Goal: Transaction & Acquisition: Obtain resource

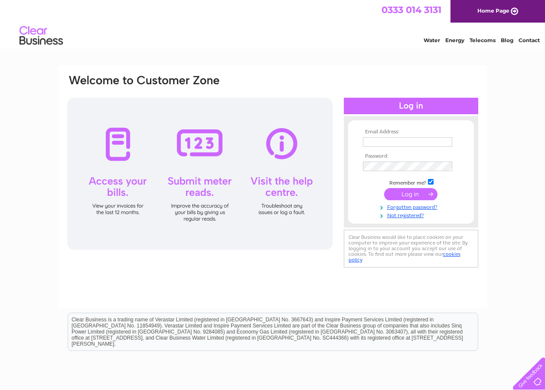
type input "becky.glentondale@mkmacleod.co.uk"
click at [417, 194] on input "submit" at bounding box center [410, 194] width 53 height 12
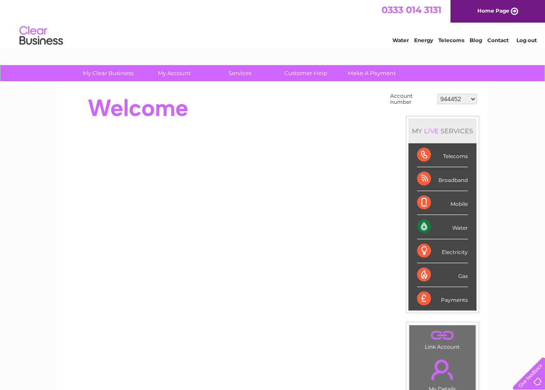
click at [464, 99] on select "944452 961163 965372 975764 30271425" at bounding box center [457, 99] width 39 height 10
select select "975764"
click at [438, 94] on select "944452 961163 965372 975764 30271425" at bounding box center [457, 99] width 39 height 10
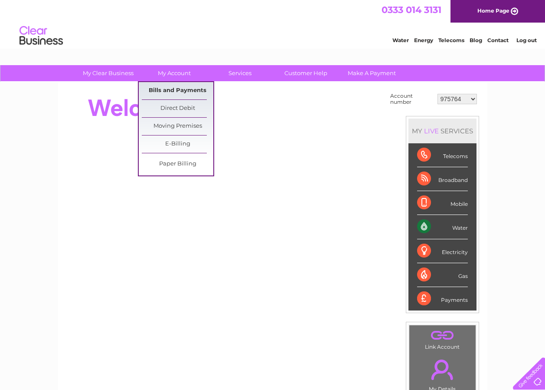
click at [166, 85] on link "Bills and Payments" at bounding box center [178, 90] width 72 height 17
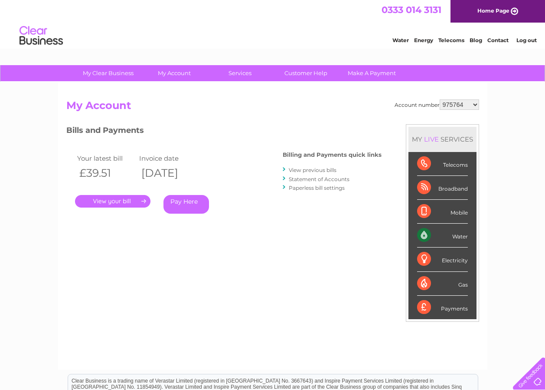
click at [140, 198] on link "." at bounding box center [112, 201] width 75 height 13
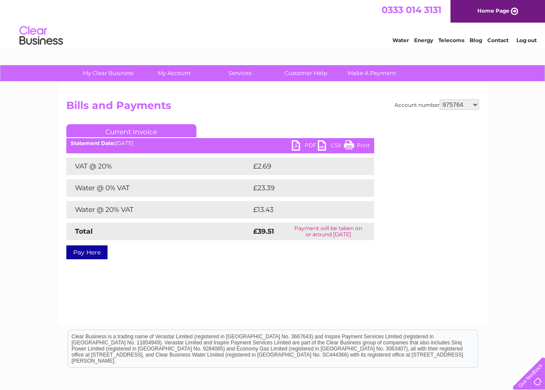
click at [291, 145] on div "Statement Date: [DATE]" at bounding box center [220, 143] width 308 height 6
click at [298, 142] on link "PDF" at bounding box center [305, 146] width 26 height 13
